Goal: Information Seeking & Learning: Learn about a topic

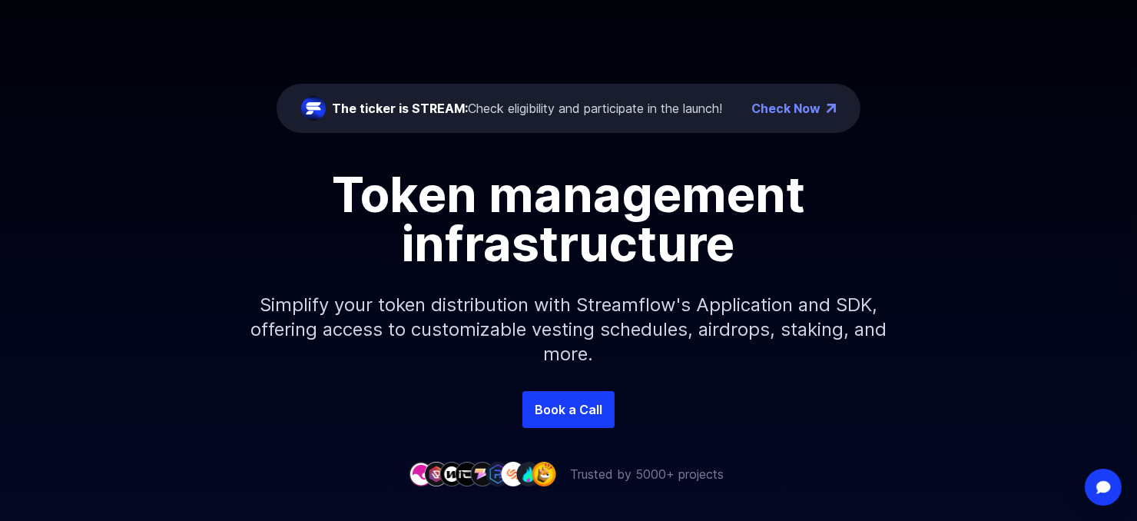
scroll to position [154, 0]
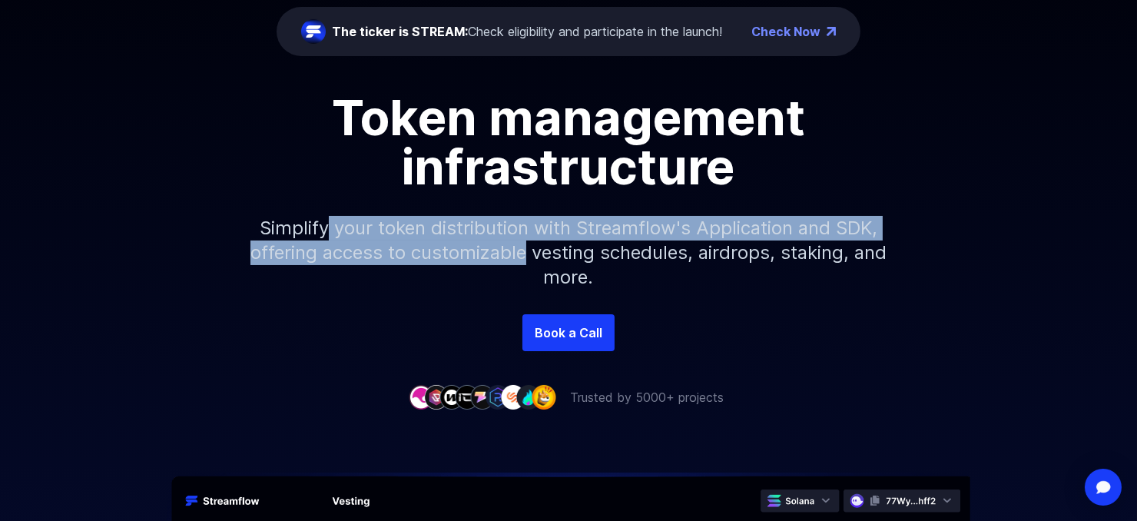
drag, startPoint x: 408, startPoint y: 333, endPoint x: 857, endPoint y: 366, distance: 450.6
click at [857, 314] on p "Simplify your token distribution with Streamflow's Application and SDK, offerin…" at bounding box center [568, 252] width 661 height 123
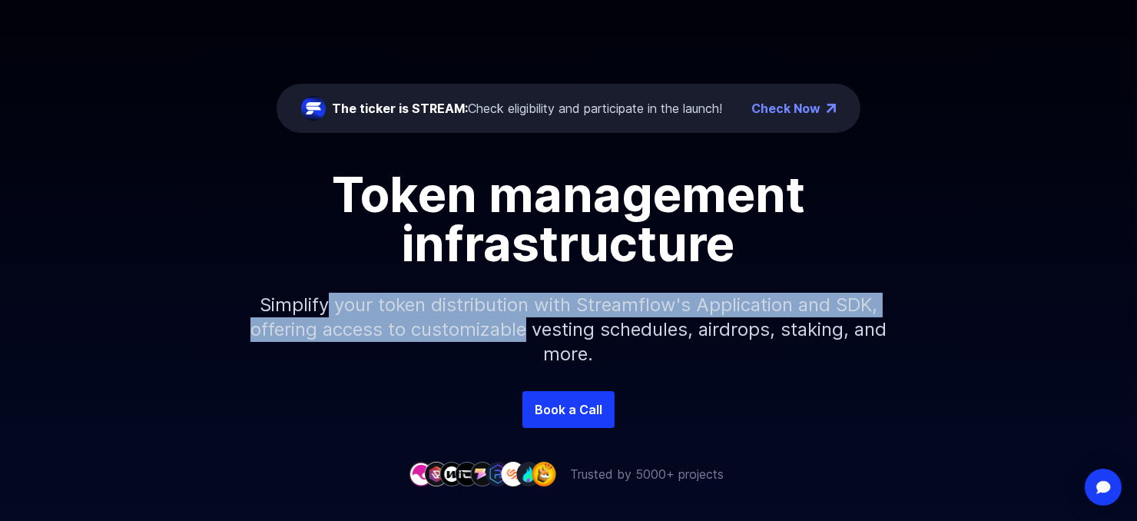
scroll to position [0, 0]
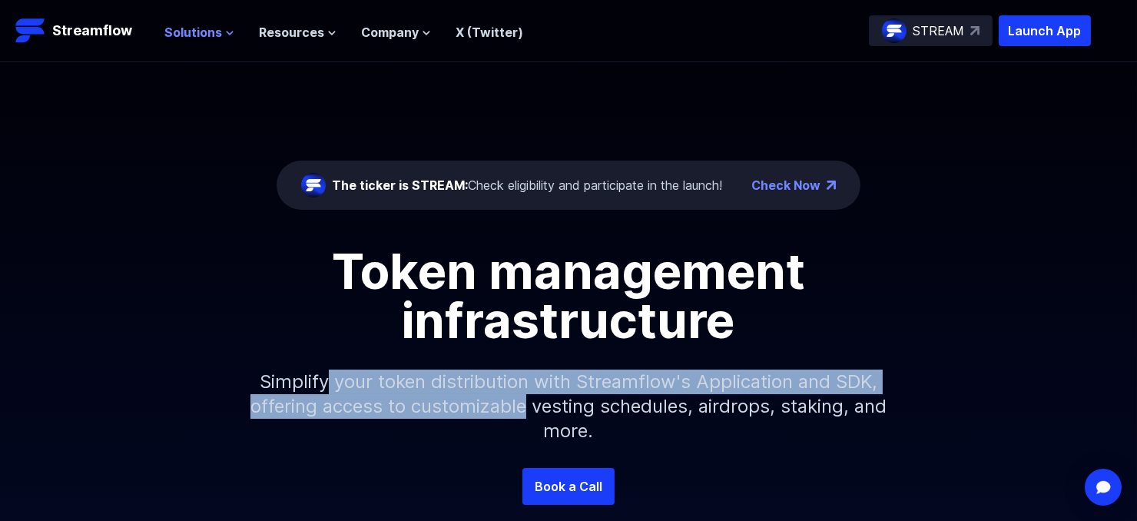
click at [222, 41] on span "Solutions" at bounding box center [193, 32] width 58 height 18
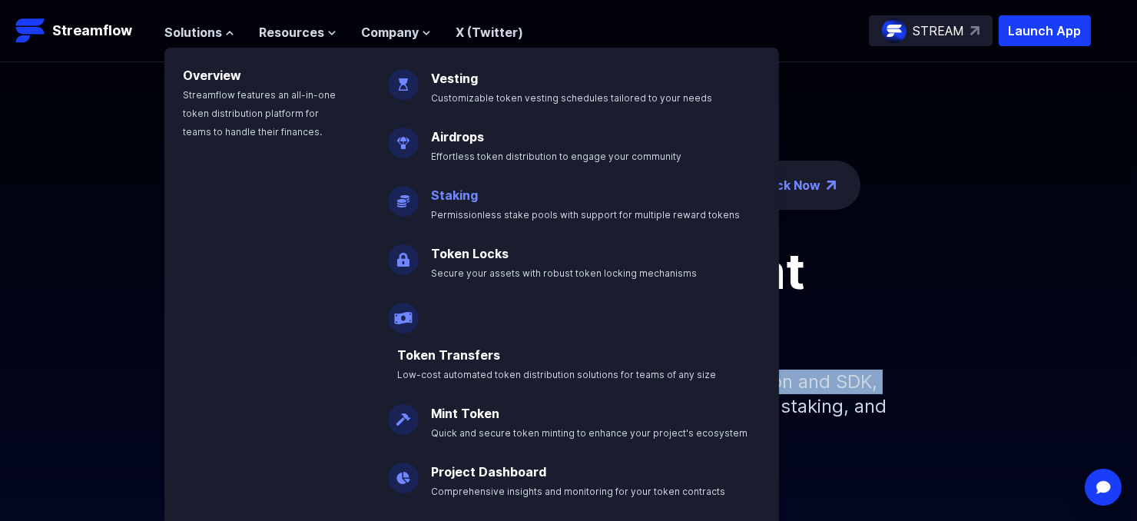
scroll to position [77, 0]
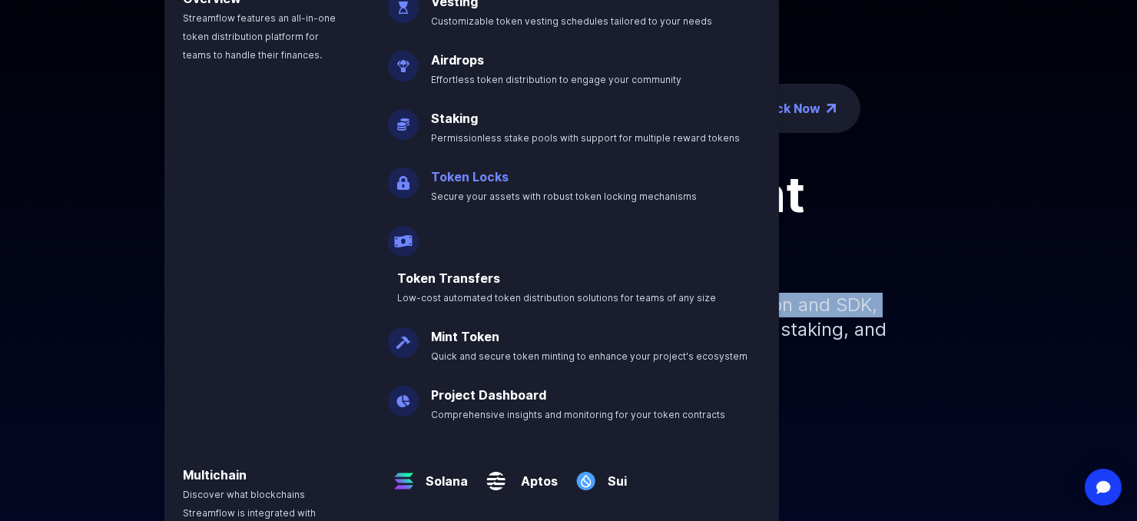
click at [491, 184] on link "Token Locks" at bounding box center [470, 176] width 78 height 15
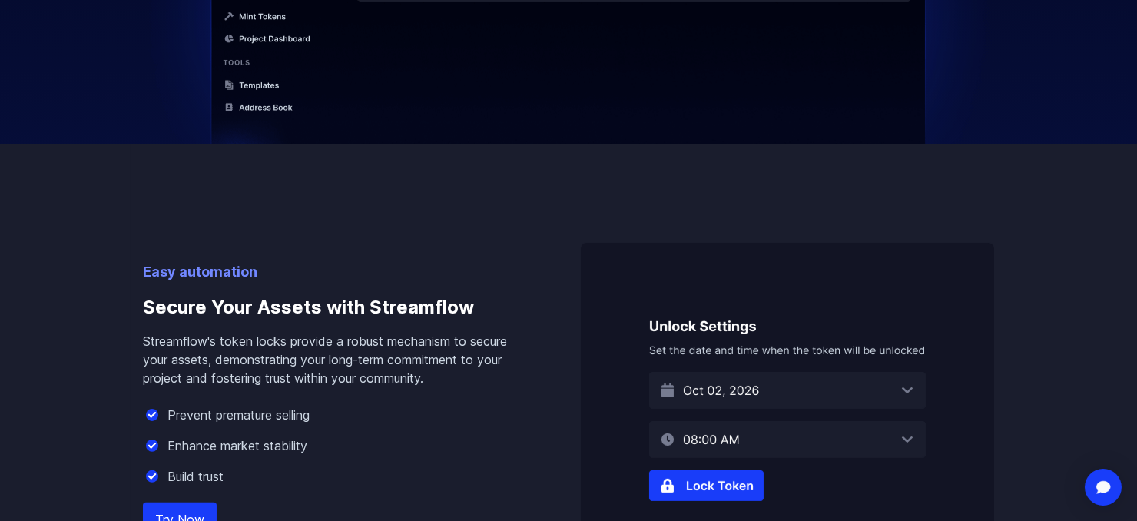
scroll to position [1306, 0]
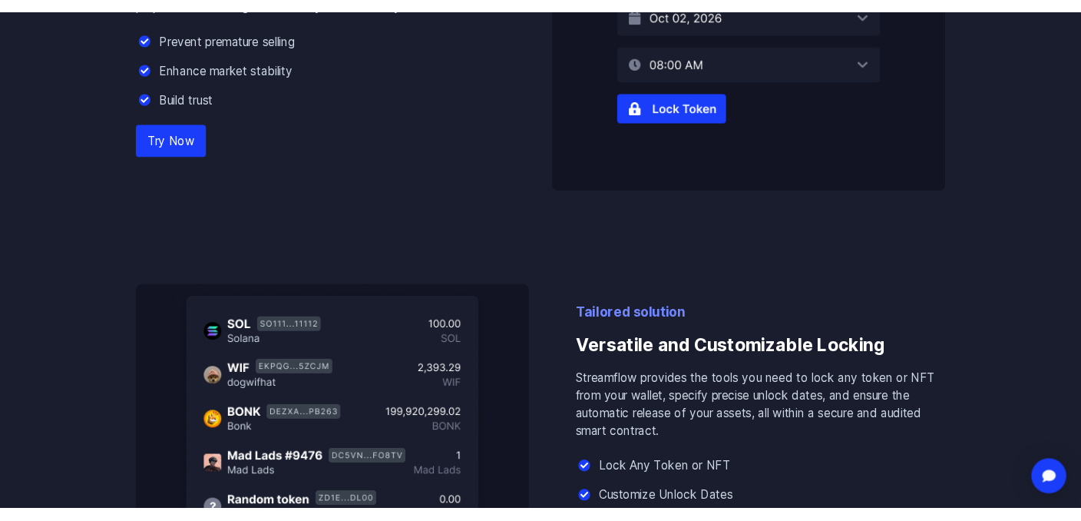
scroll to position [1075, 0]
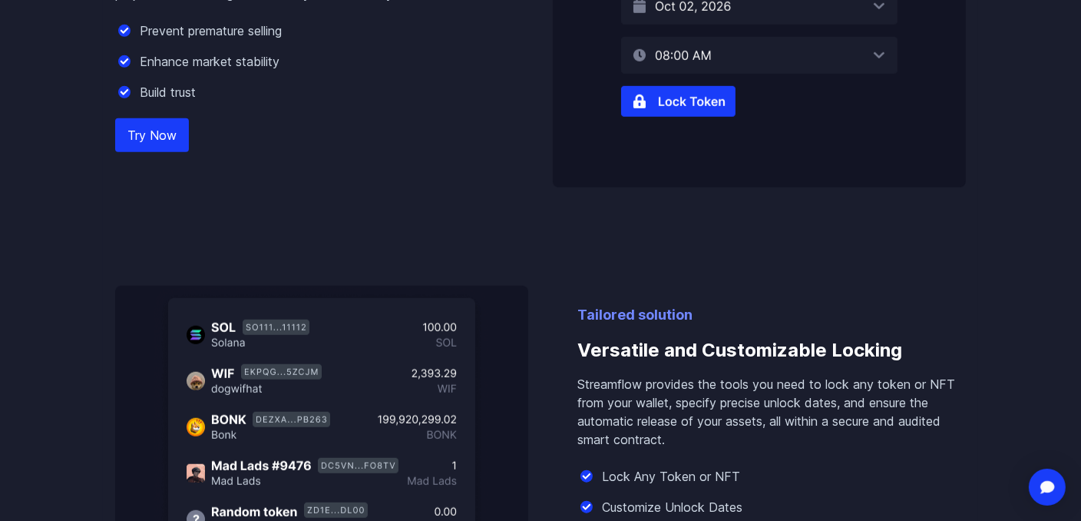
click at [199, 71] on p "Enhance market stability" at bounding box center [210, 61] width 140 height 18
click at [167, 152] on link "Try Now" at bounding box center [152, 135] width 74 height 34
